Goal: Information Seeking & Learning: Learn about a topic

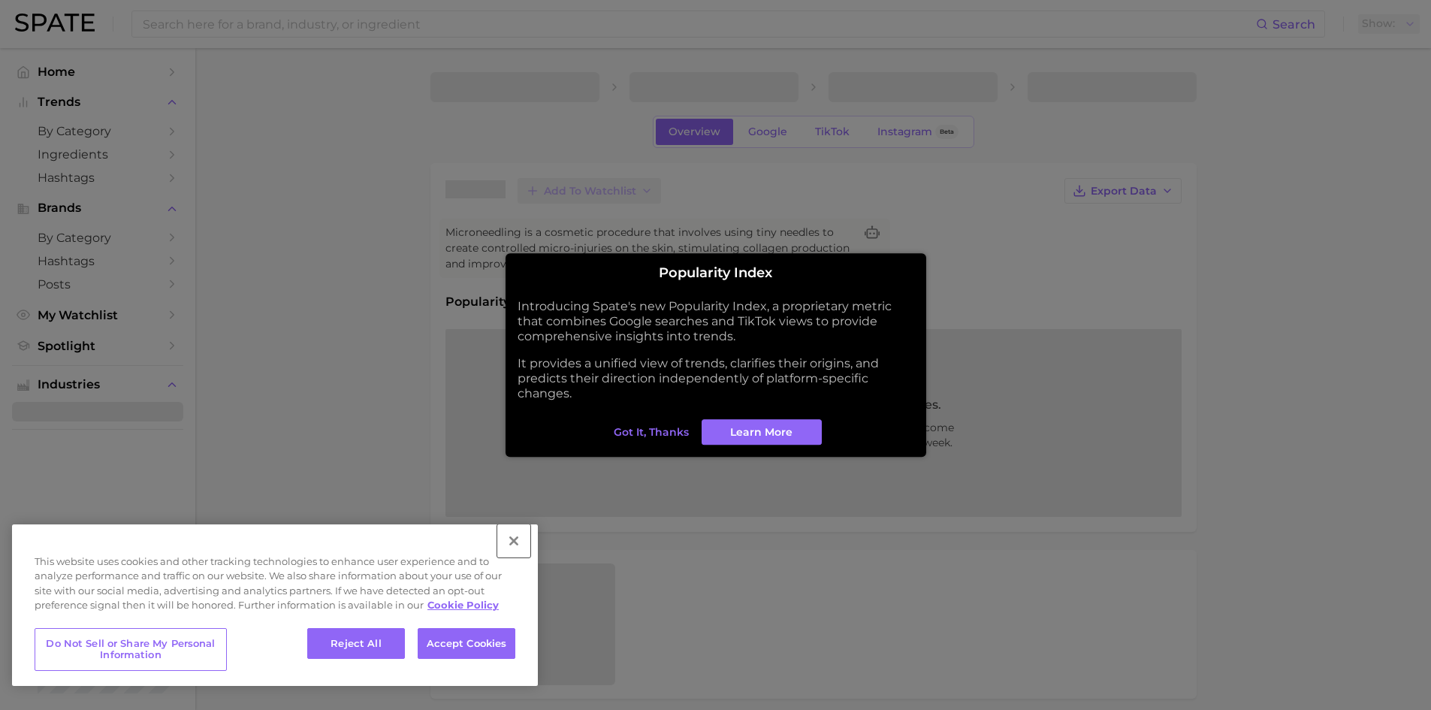
click at [510, 545] on button "Close" at bounding box center [513, 540] width 33 height 33
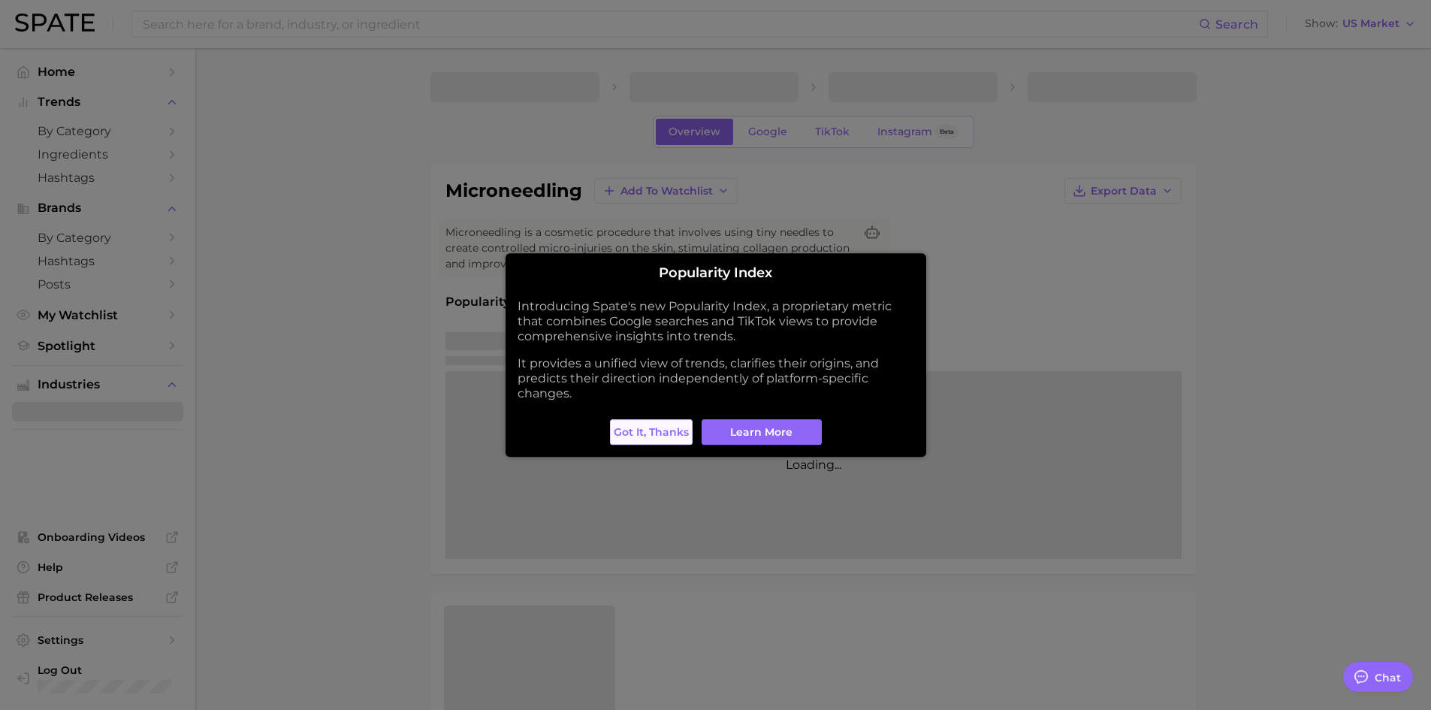
type textarea "x"
click at [653, 435] on span "Got it, thanks" at bounding box center [651, 432] width 75 height 13
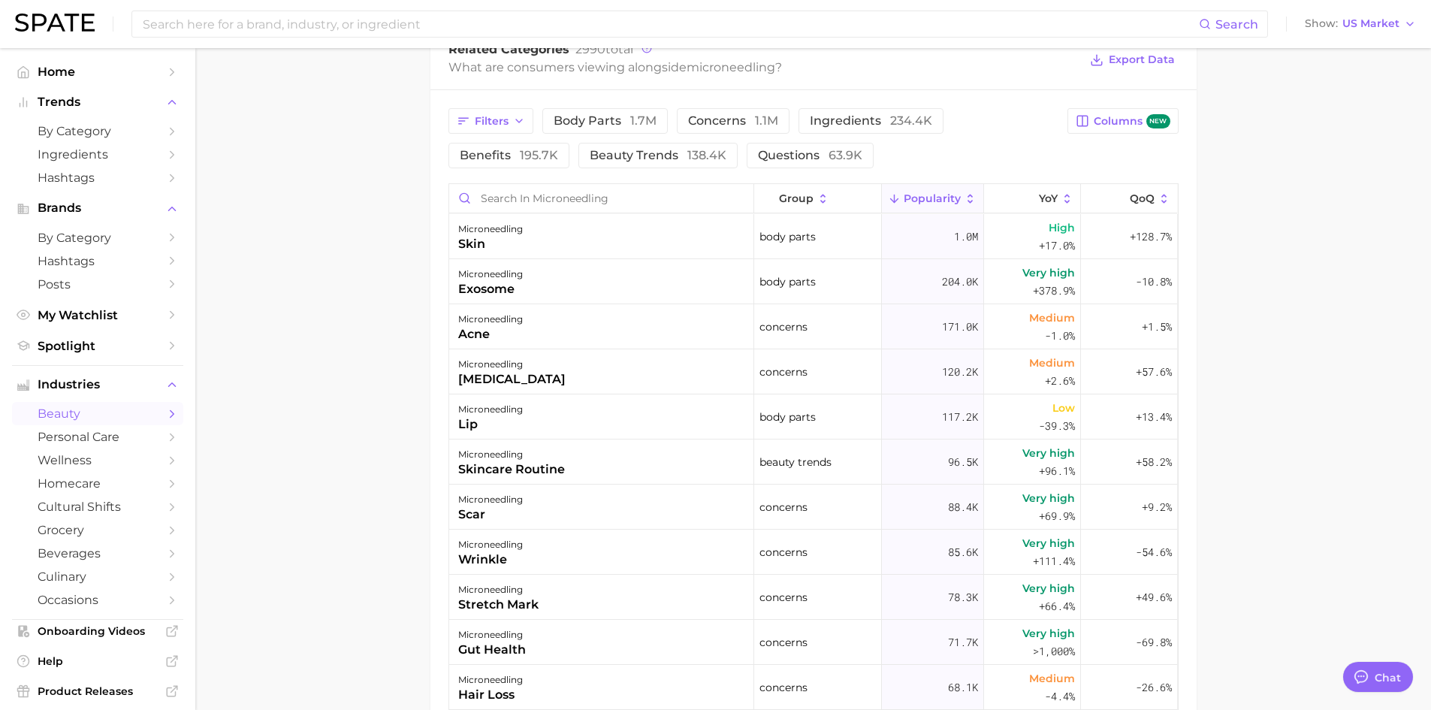
scroll to position [901, 0]
